Goal: Find specific page/section: Find specific page/section

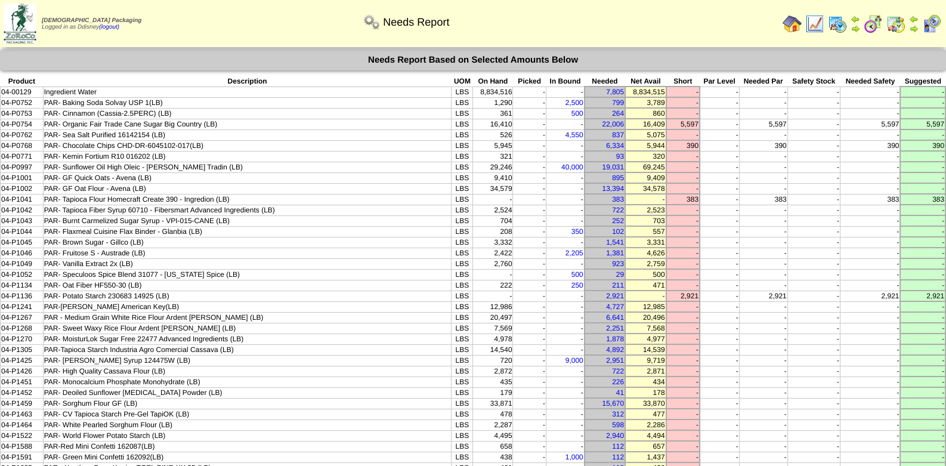
click at [927, 23] on img at bounding box center [931, 23] width 19 height 19
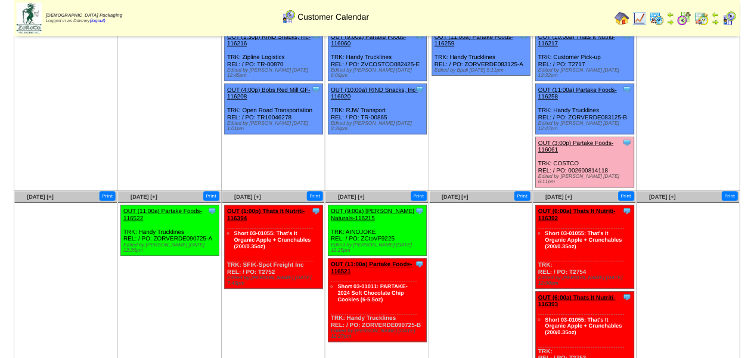
scroll to position [60, 0]
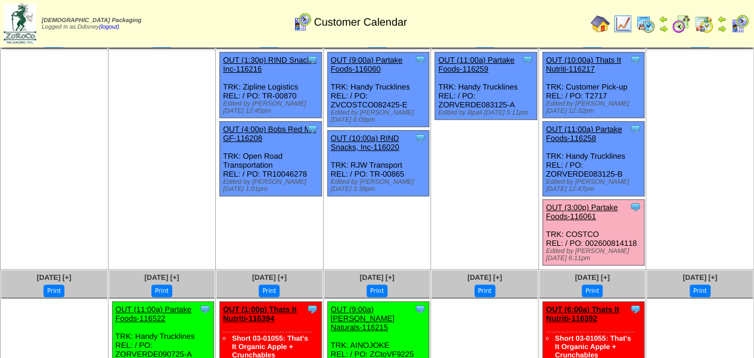
click at [706, 26] on img at bounding box center [704, 23] width 19 height 19
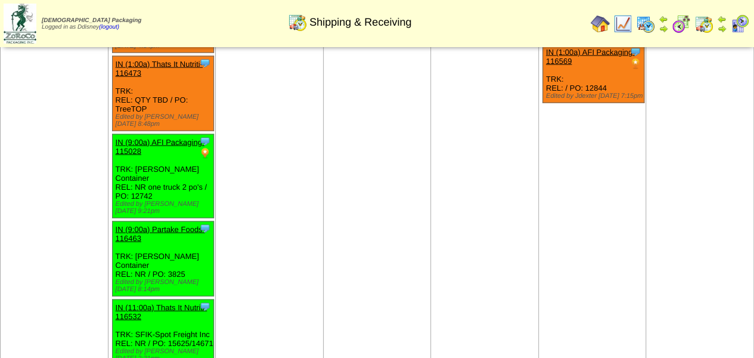
scroll to position [1222, 0]
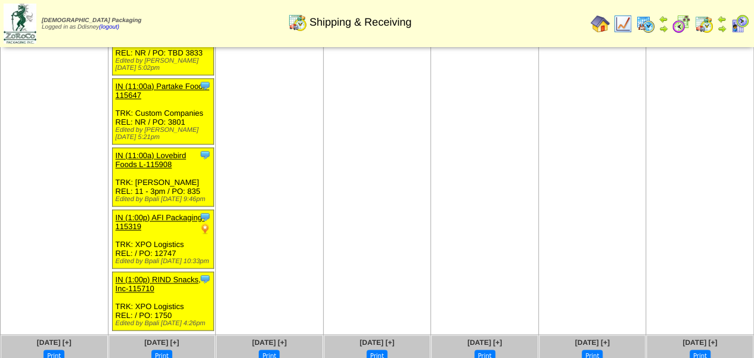
scroll to position [745, 0]
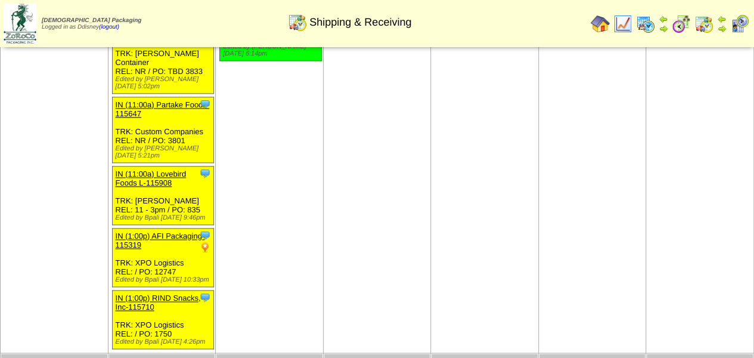
click at [647, 25] on img at bounding box center [645, 23] width 19 height 19
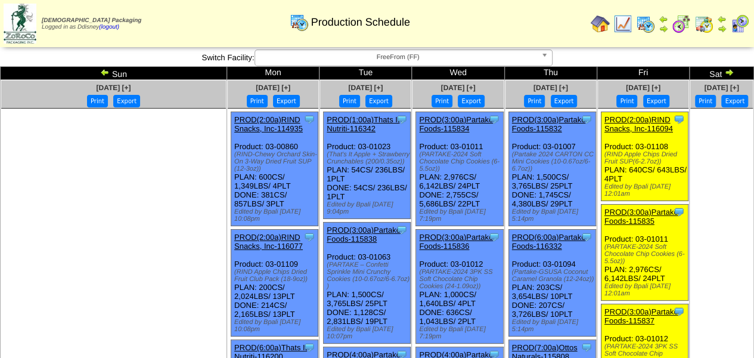
click at [709, 158] on ul at bounding box center [722, 198] width 63 height 179
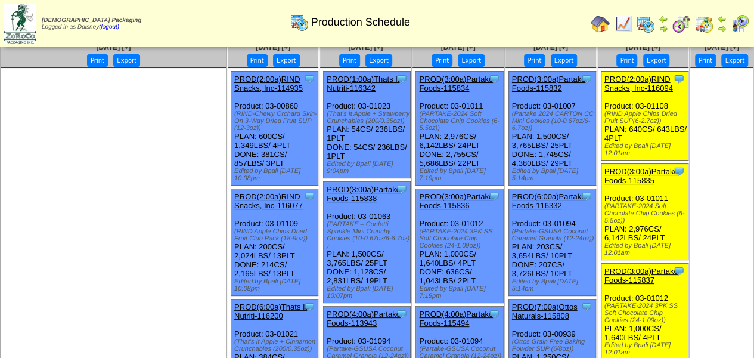
scroll to position [60, 0]
